Goal: Communication & Community: Connect with others

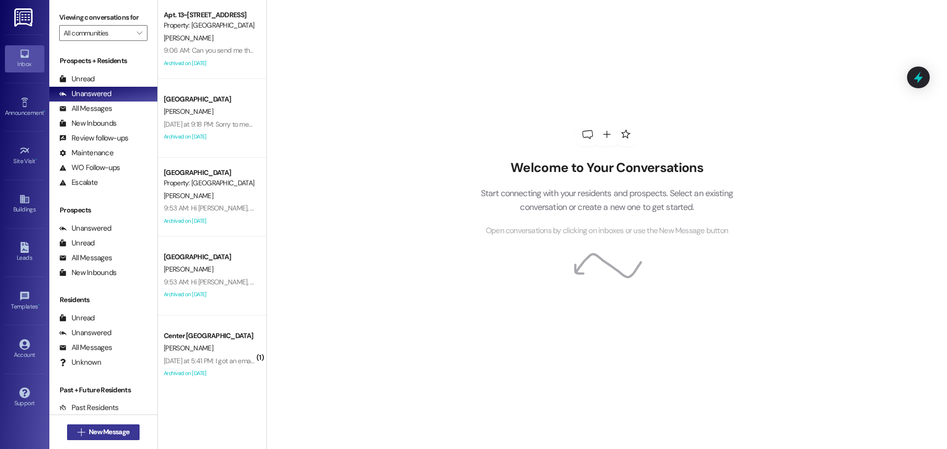
click at [118, 439] on button " New Message" at bounding box center [103, 433] width 73 height 16
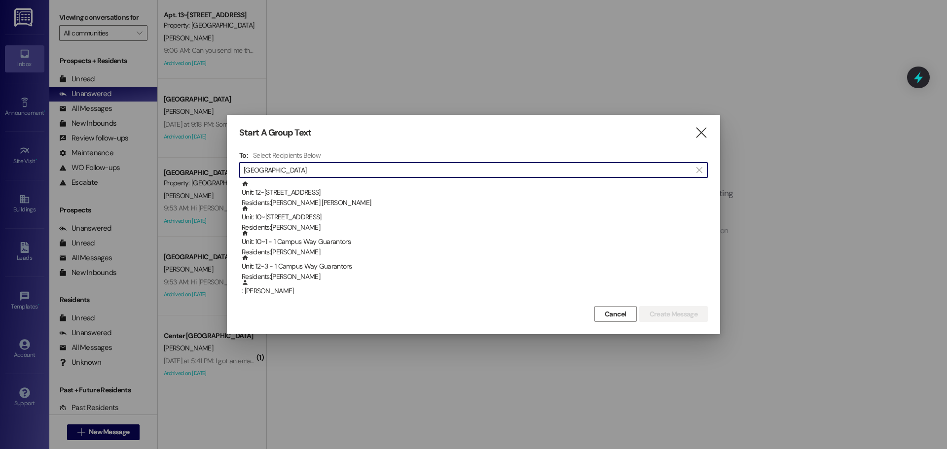
type input "lyon"
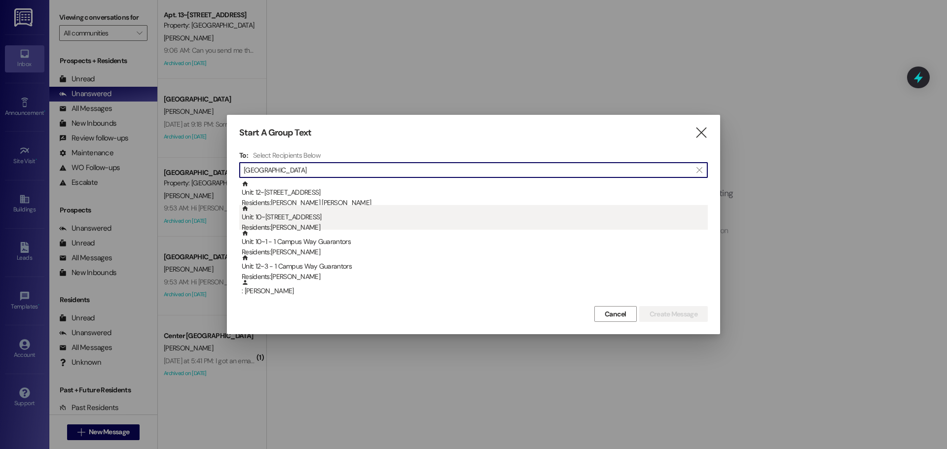
click at [323, 225] on div "Residents: Victoria Lyon" at bounding box center [475, 227] width 466 height 10
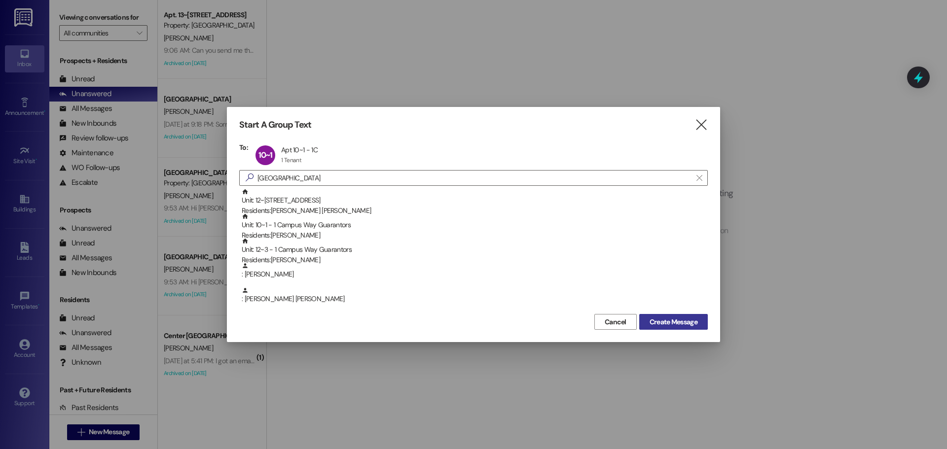
click at [656, 326] on span "Create Message" at bounding box center [674, 322] width 48 height 10
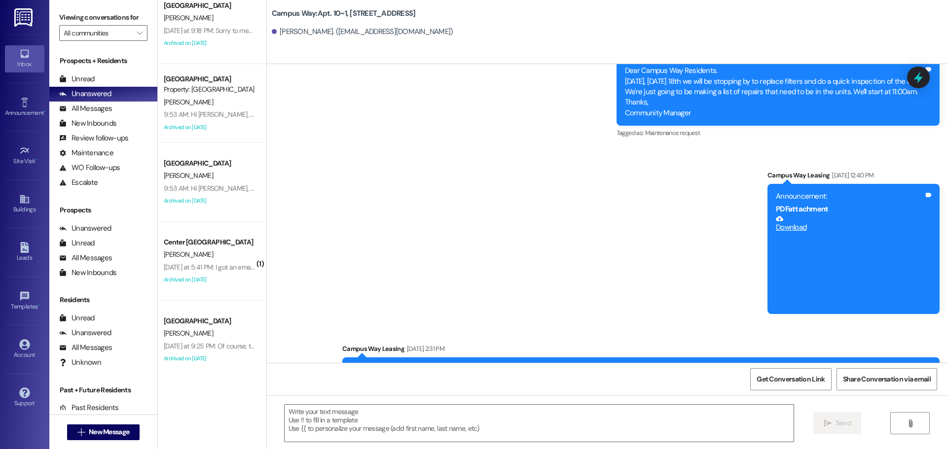
scroll to position [94, 0]
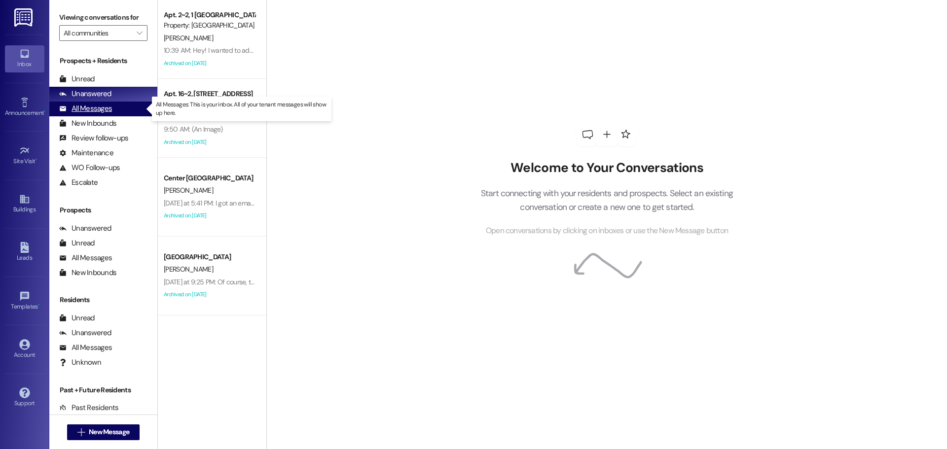
click at [98, 107] on div "All Messages" at bounding box center [85, 109] width 53 height 10
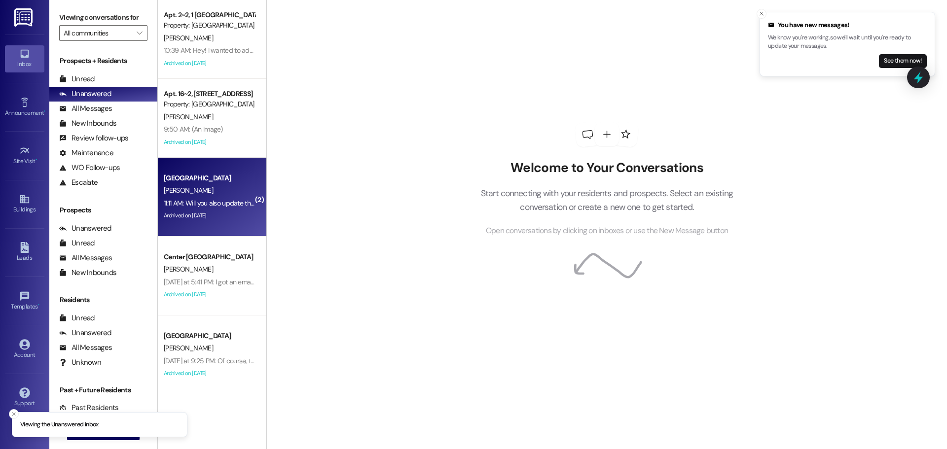
click at [186, 183] on div "[GEOGRAPHIC_DATA]" at bounding box center [209, 178] width 91 height 10
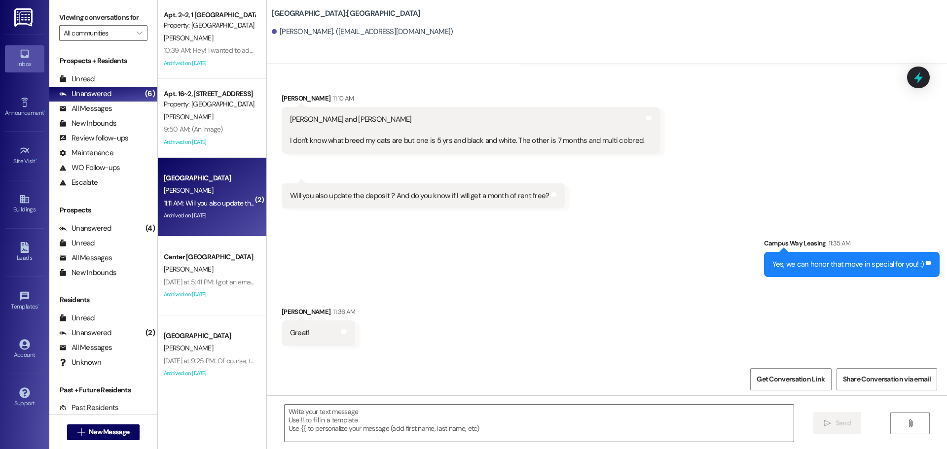
scroll to position [1728, 0]
